Goal: Find contact information: Find contact information

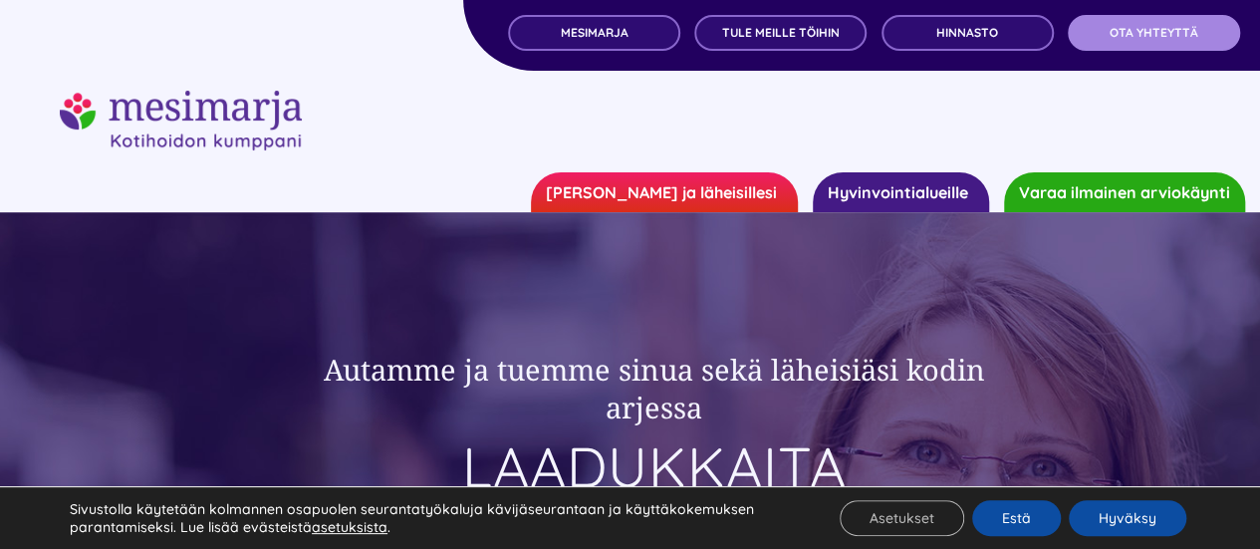
click at [1171, 40] on span "OTA YHTEYTTÄ" at bounding box center [1154, 33] width 89 height 14
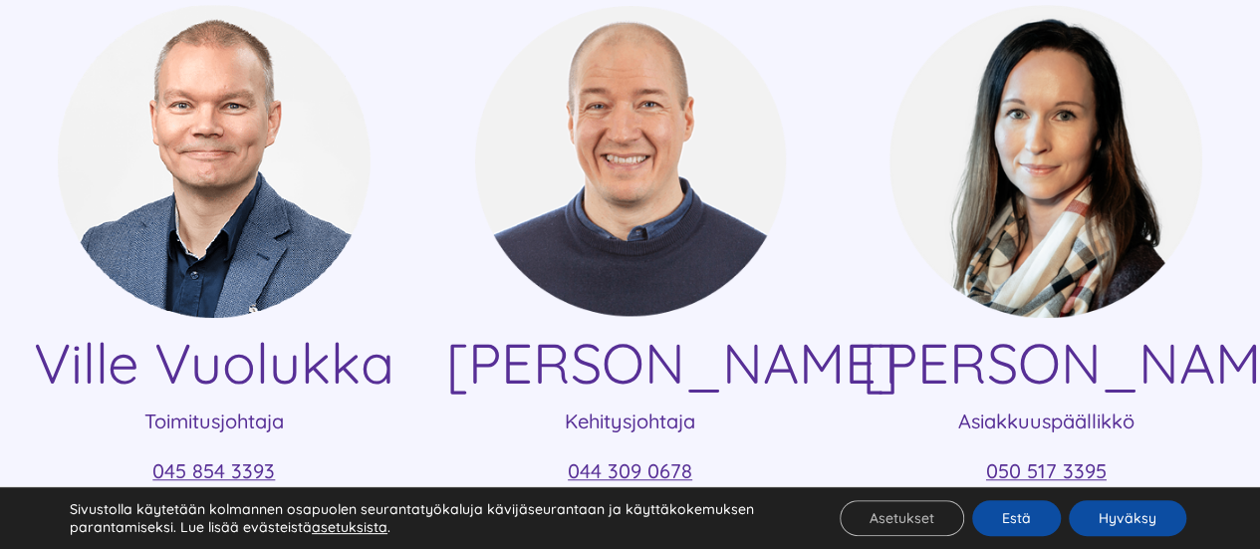
scroll to position [598, 0]
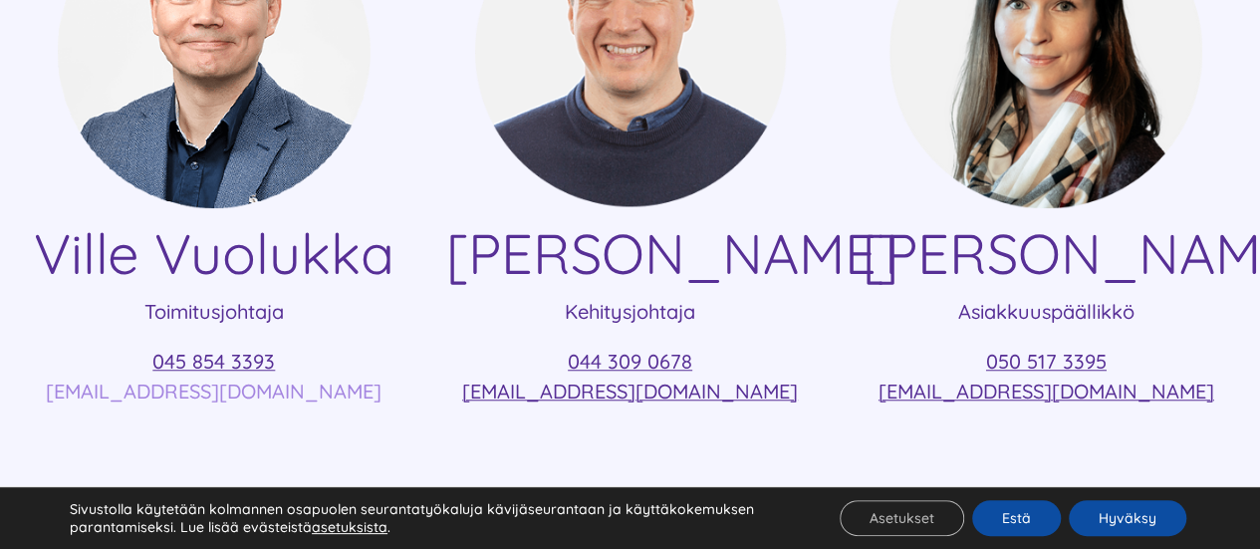
drag, startPoint x: 367, startPoint y: 393, endPoint x: 79, endPoint y: 394, distance: 287.9
click at [79, 394] on p "045 854 3393 [EMAIL_ADDRESS][DOMAIN_NAME]" at bounding box center [214, 377] width 369 height 60
copy link "[EMAIL_ADDRESS][DOMAIN_NAME]"
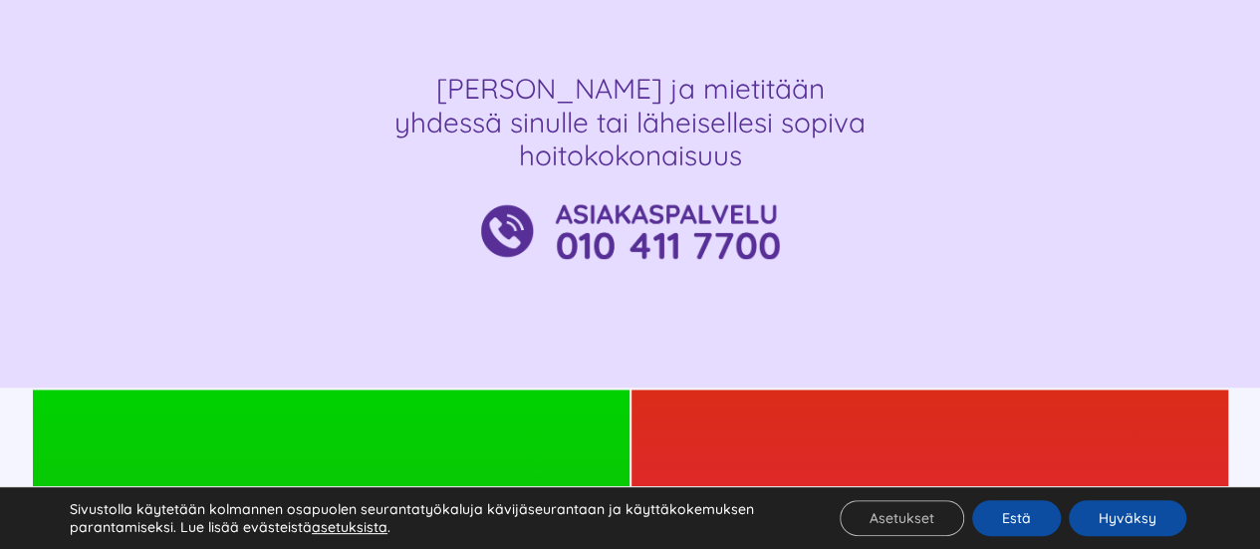
scroll to position [1196, 0]
